Goal: Task Accomplishment & Management: Use online tool/utility

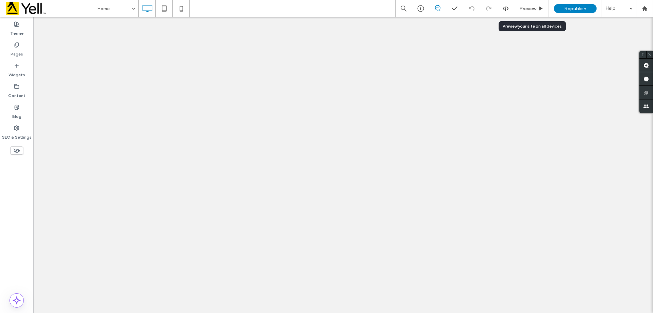
click at [535, 9] on span "Preview" at bounding box center [527, 9] width 17 height 6
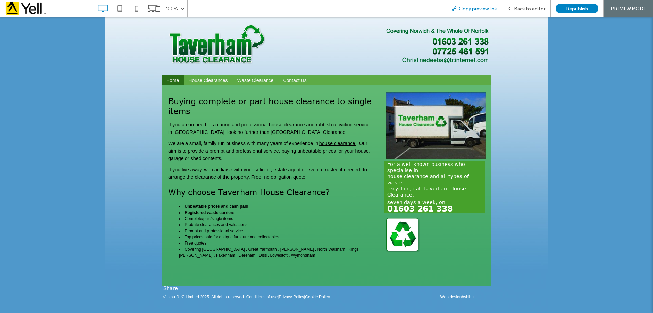
click at [473, 11] on span "Copy preview link" at bounding box center [478, 9] width 38 height 6
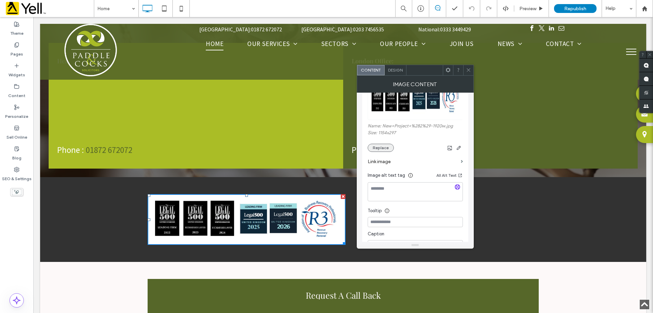
click at [383, 147] on button "Replace" at bounding box center [381, 148] width 26 height 8
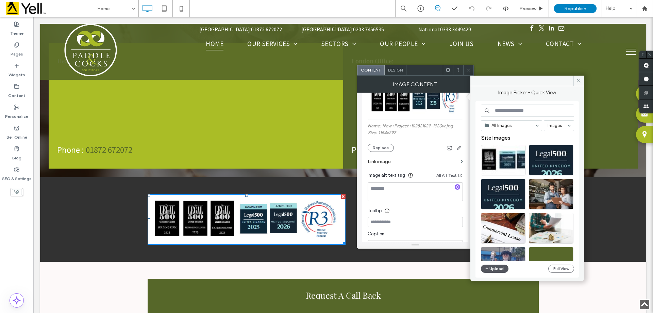
click at [498, 269] on button "Upload" at bounding box center [495, 268] width 28 height 8
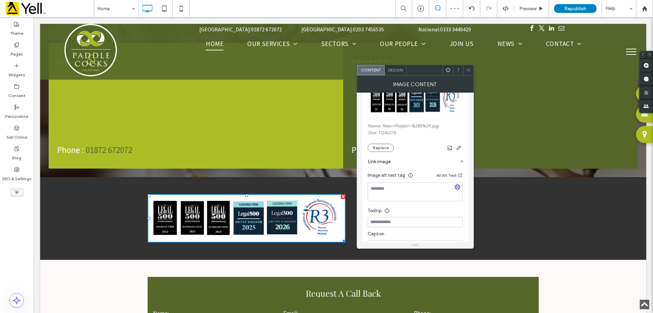
click at [469, 71] on use at bounding box center [468, 69] width 3 height 3
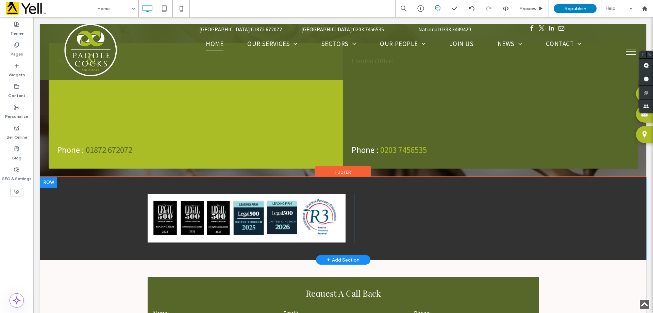
click at [547, 201] on div "Click To Paste Click To Paste + Add Section" at bounding box center [343, 218] width 606 height 83
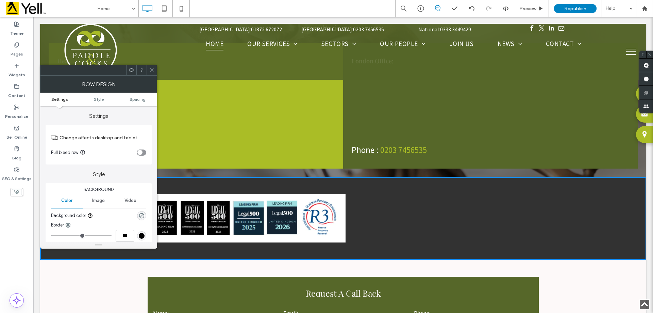
click at [150, 69] on icon at bounding box center [151, 69] width 5 height 5
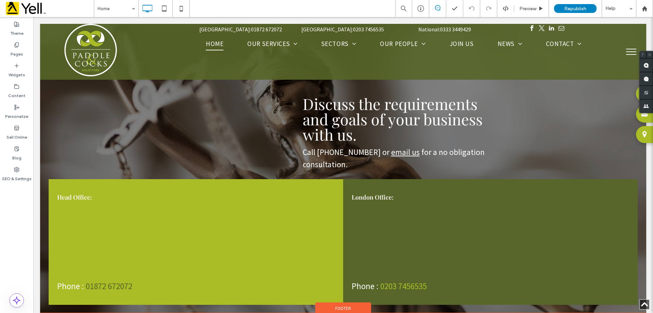
scroll to position [1905, 0]
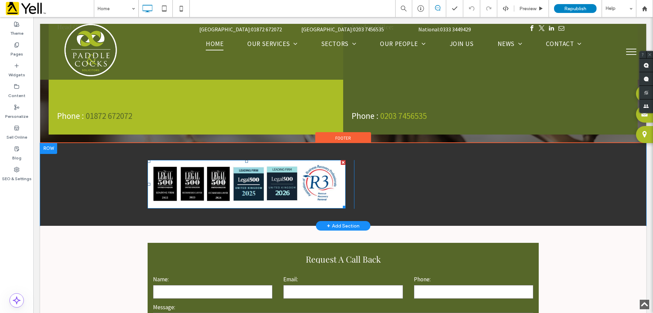
click at [295, 162] on img at bounding box center [247, 184] width 198 height 48
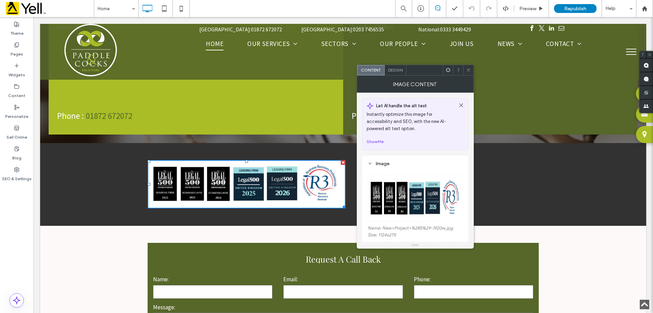
scroll to position [34, 0]
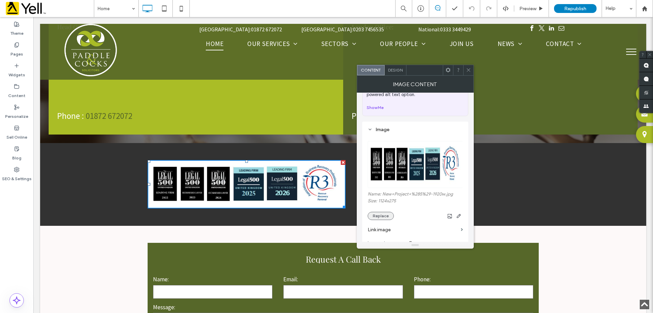
click at [376, 216] on button "Replace" at bounding box center [381, 216] width 26 height 8
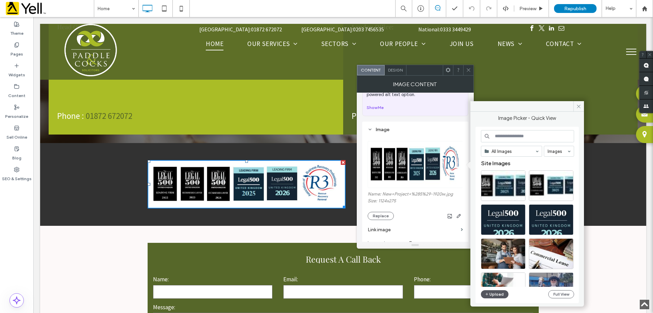
click at [498, 292] on button "Upload" at bounding box center [495, 294] width 28 height 8
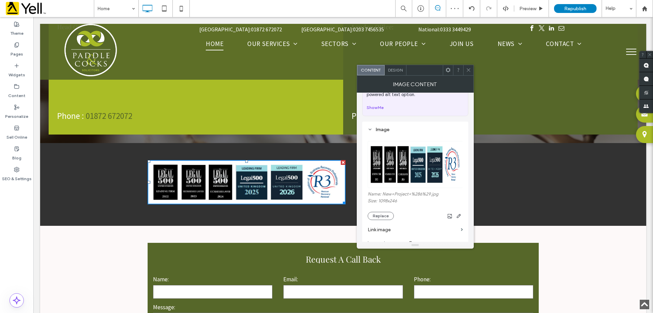
click at [466, 69] on icon at bounding box center [468, 69] width 5 height 5
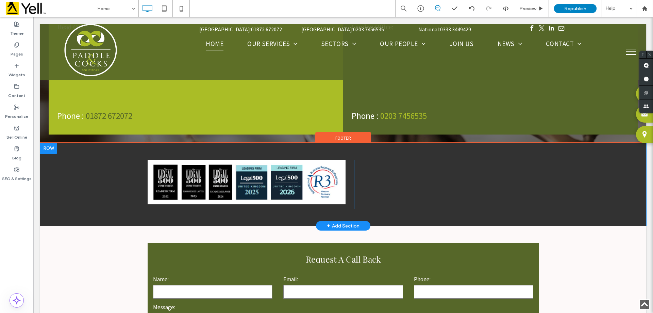
click at [522, 177] on div "Click To Paste Click To Paste" at bounding box center [343, 184] width 408 height 49
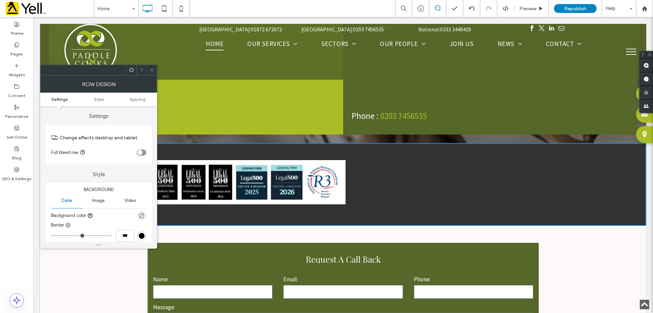
click at [149, 70] on div at bounding box center [152, 70] width 10 height 10
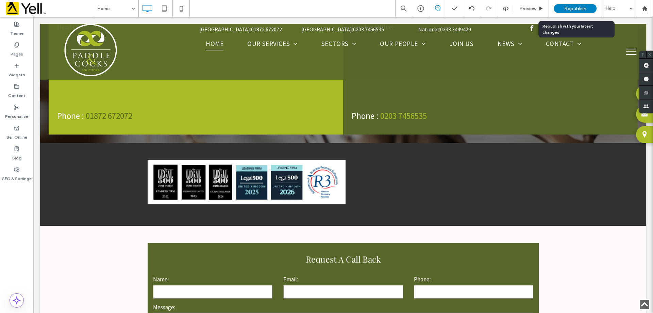
click at [572, 6] on span "Republish" at bounding box center [575, 9] width 22 height 6
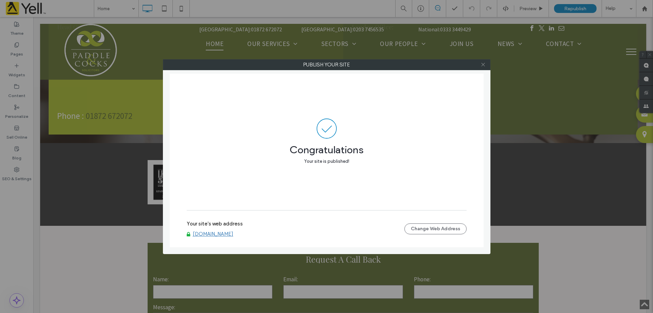
click at [482, 65] on icon at bounding box center [483, 64] width 5 height 5
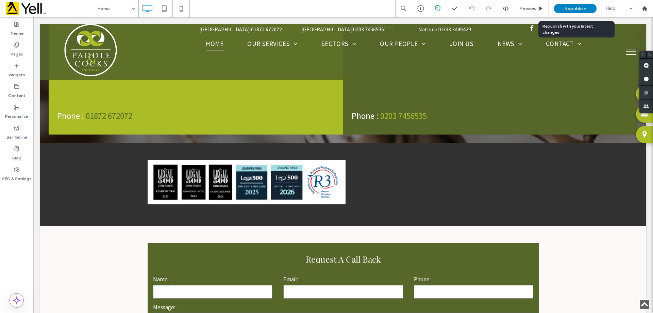
click at [573, 10] on span "Republish" at bounding box center [575, 9] width 22 height 6
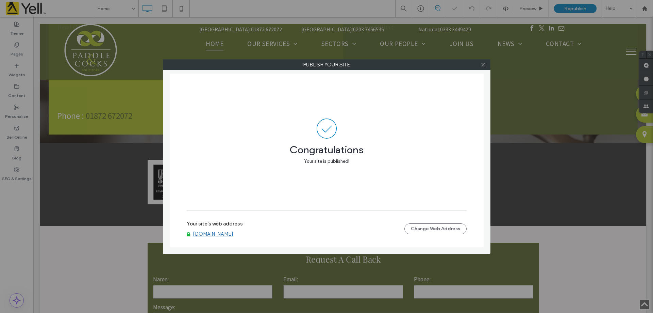
click at [486, 64] on div at bounding box center [483, 65] width 10 height 10
click at [483, 65] on icon at bounding box center [483, 64] width 5 height 5
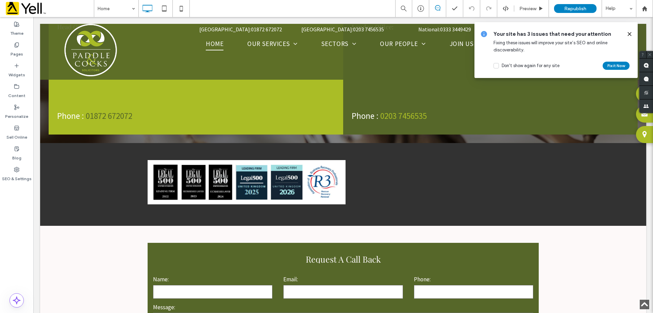
click at [630, 33] on use at bounding box center [629, 33] width 3 height 3
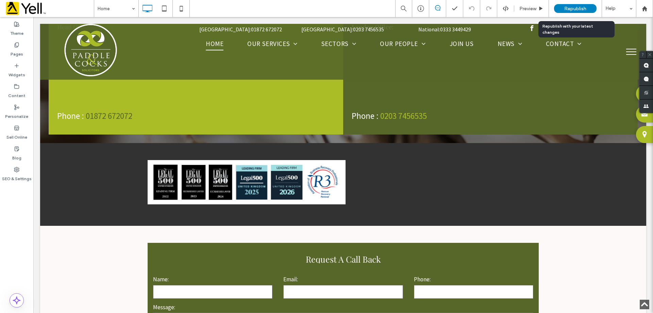
click at [581, 9] on span "Republish" at bounding box center [575, 9] width 22 height 6
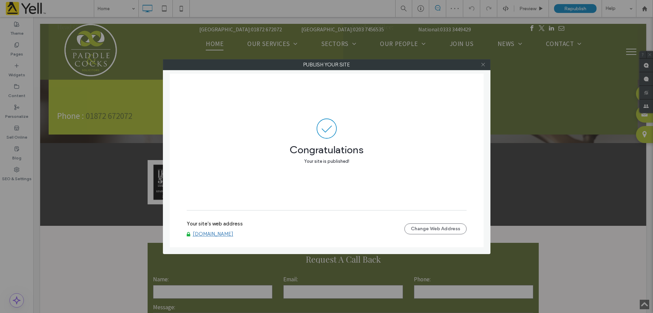
click at [485, 65] on icon at bounding box center [483, 64] width 5 height 5
